Goal: Check status: Check status

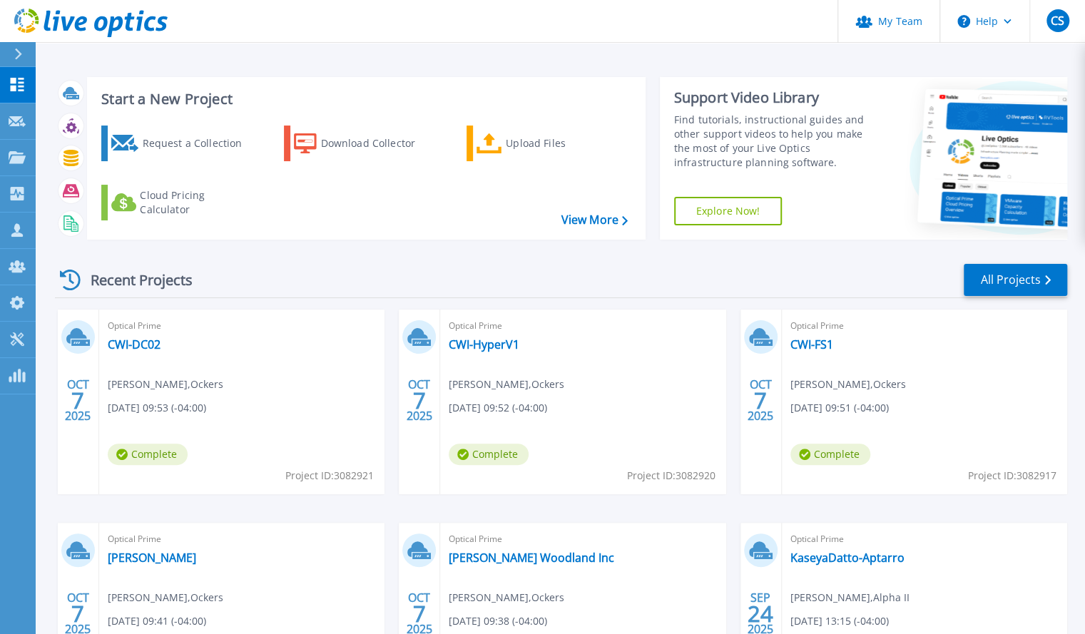
scroll to position [4, 0]
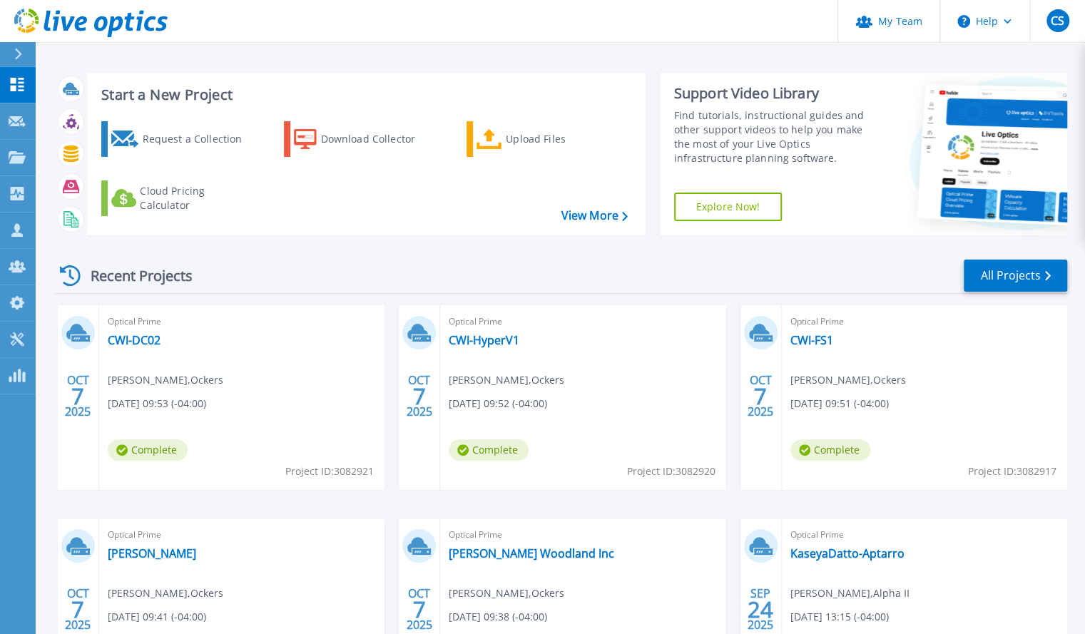
drag, startPoint x: 141, startPoint y: 342, endPoint x: 176, endPoint y: 350, distance: 35.1
click at [176, 350] on div "Optical Prime CWI-DC02 Hayden Boule , Ockers 10/07/2025, 09:53 (-04:00) Complet…" at bounding box center [241, 397] width 285 height 185
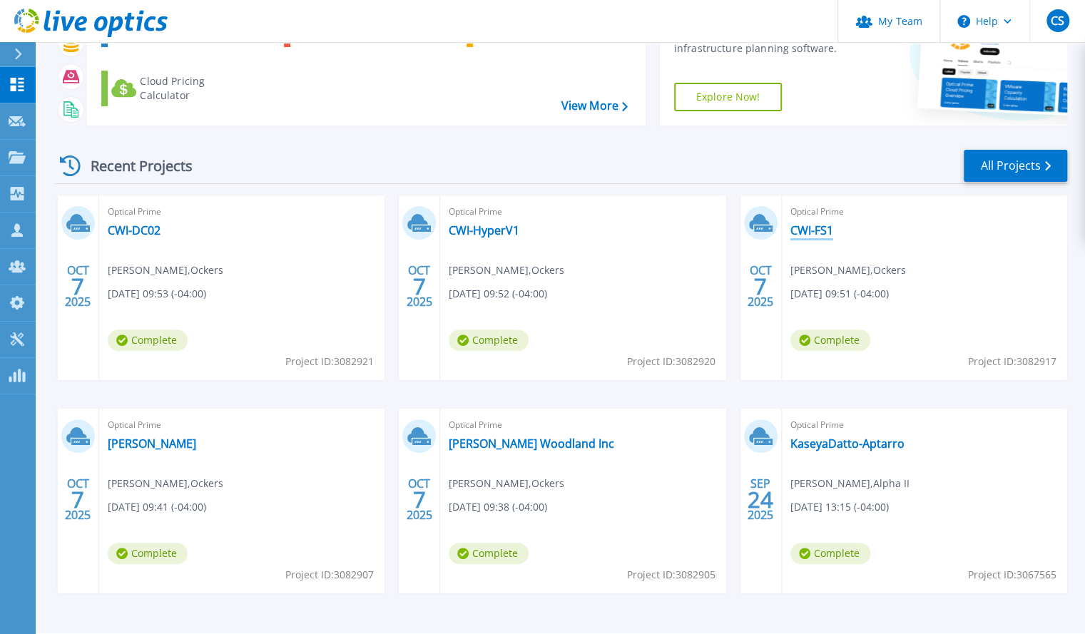
scroll to position [116, 0]
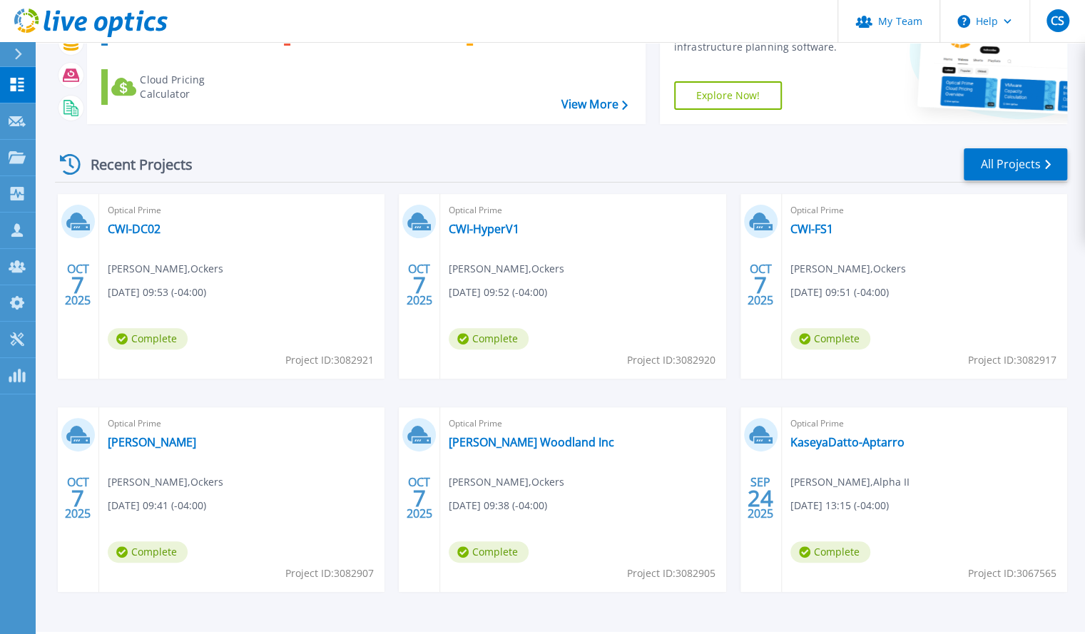
drag, startPoint x: 874, startPoint y: 438, endPoint x: 638, endPoint y: 396, distance: 239.9
click at [638, 396] on div "OCT 7 2025 Optical Prime CWI-DC02 Hayden Boule , Ockers 10/07/2025, 09:53 (-04:…" at bounding box center [556, 407] width 1024 height 427
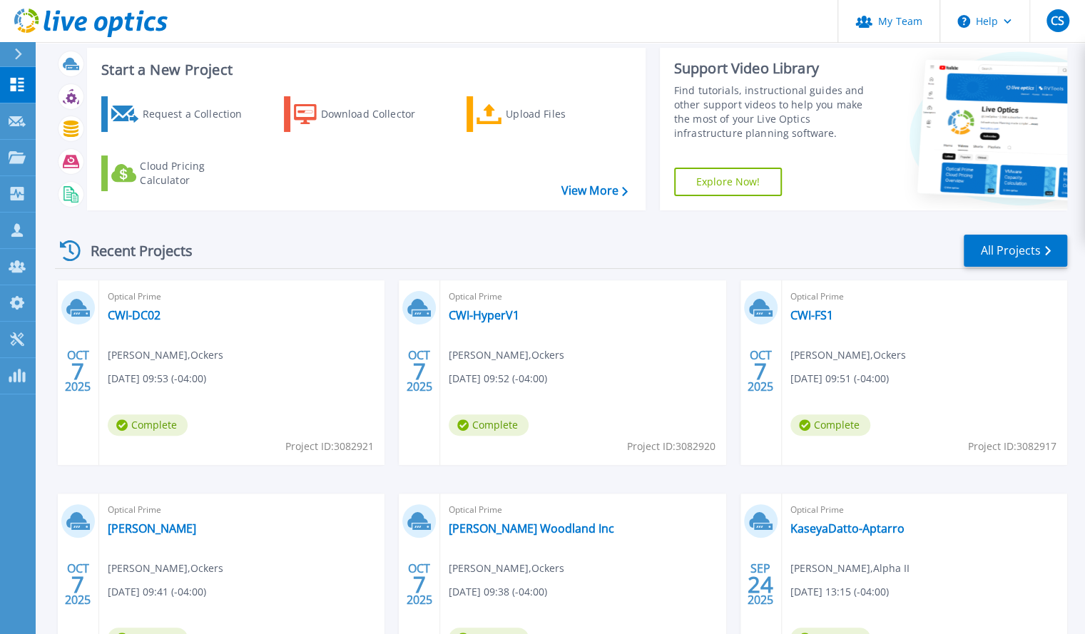
scroll to position [29, 0]
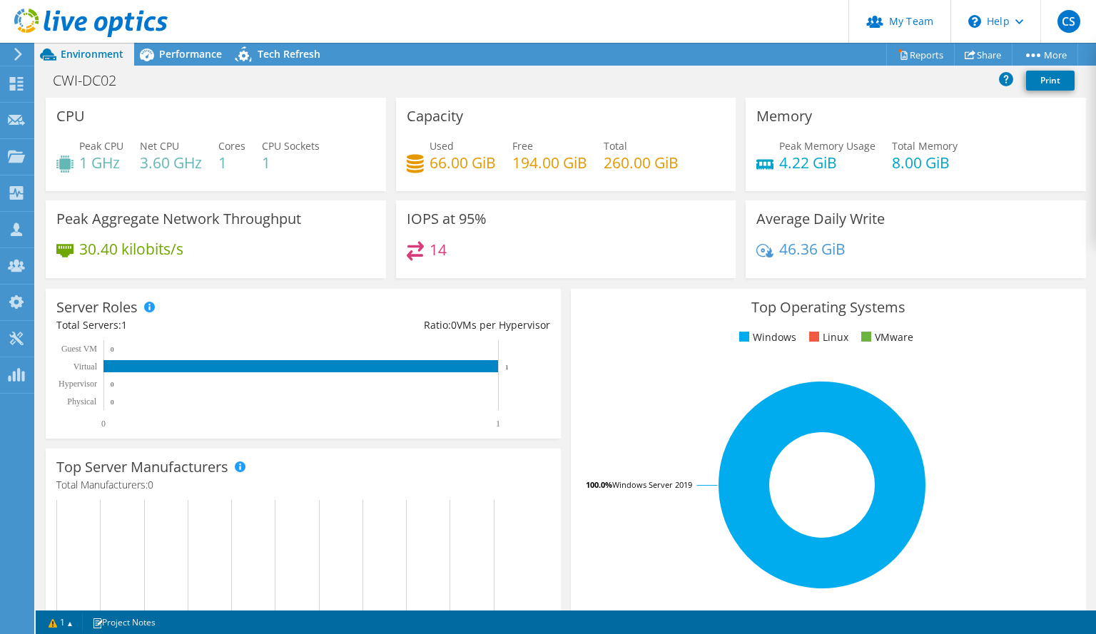
click at [529, 121] on div "Capacity Used 66.00 GiB Free 194.00 GiB Total 260.00 GiB" at bounding box center [566, 144] width 340 height 93
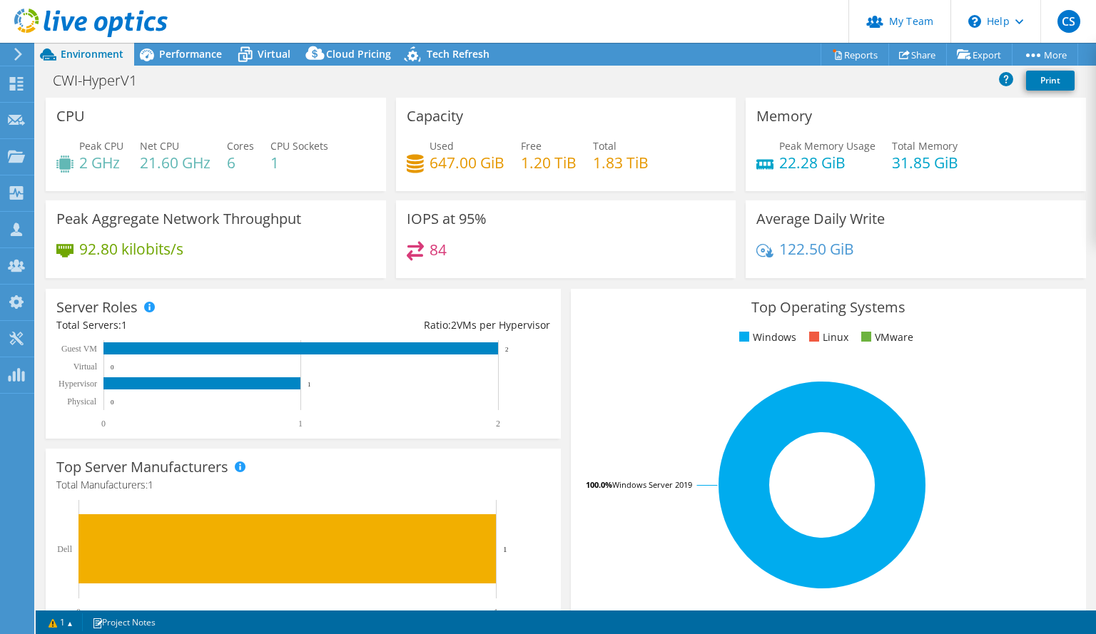
select select "USD"
